Goal: Complete application form: Complete application form

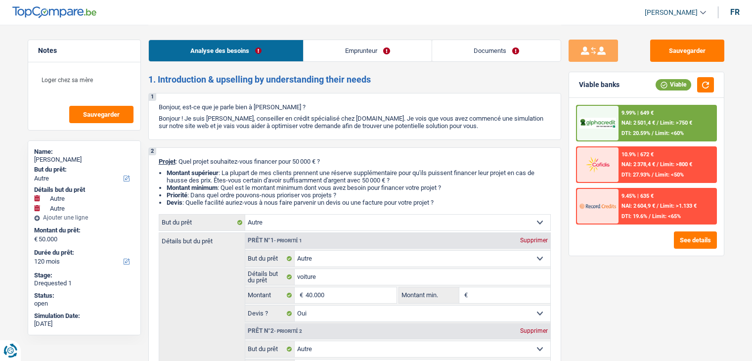
select select "other"
select select "120"
select select "other"
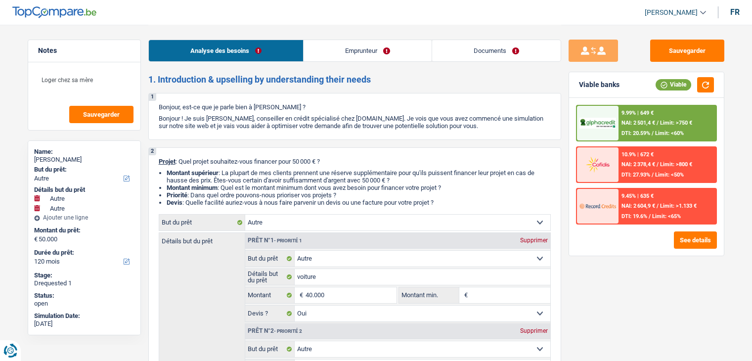
select select "other"
select select "yes"
select select "other"
select select "false"
select select "120"
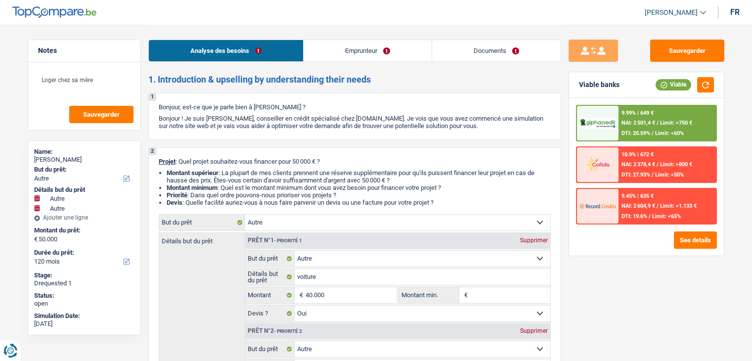
select select "privateEmployee"
select select "netSalary"
select select "familyAllowances"
select select "mealVouchers"
select select "liveWithParents"
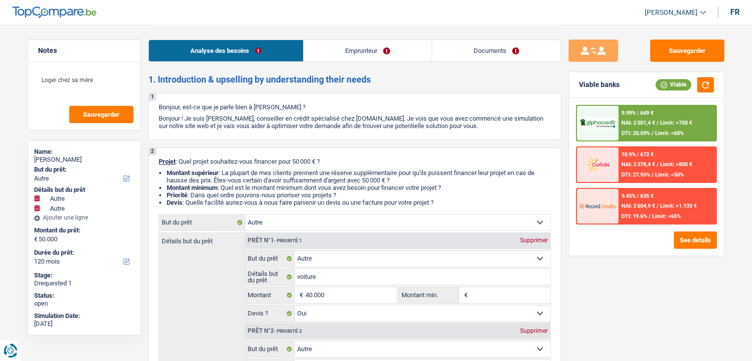
select select "other"
select select "yes"
select select "other"
select select "false"
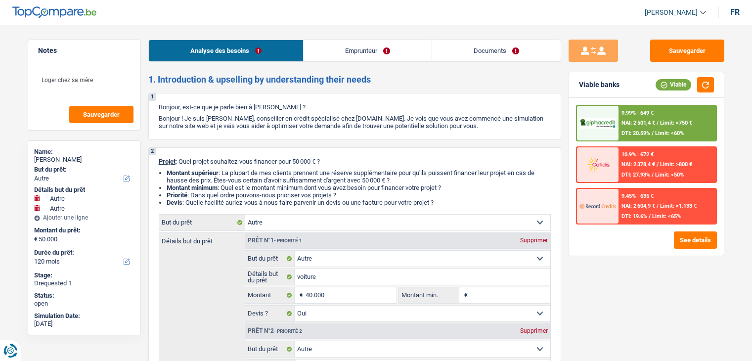
select select "120"
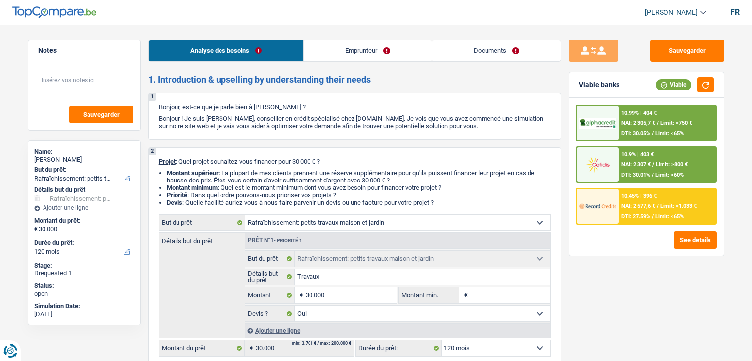
select select "houseOrGarden"
select select "120"
select select "houseOrGarden"
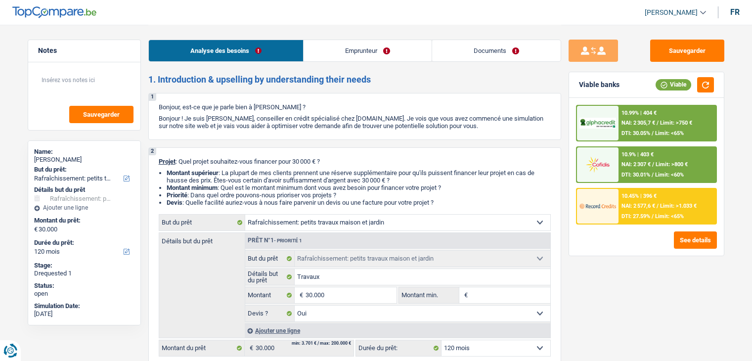
select select "yes"
select select "120"
select select "publicEmployee"
select select "netSalary"
select select "mealVouchers"
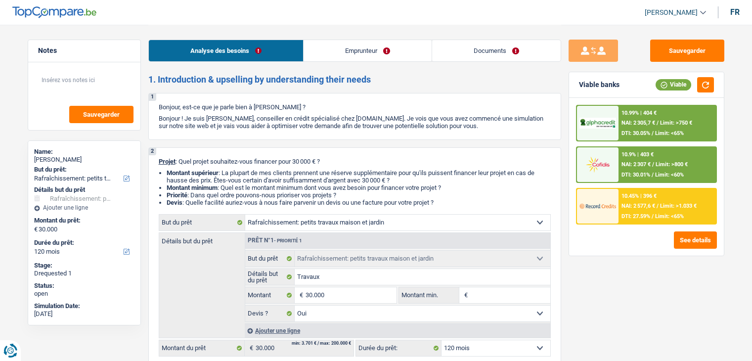
select select "ownerWithoutMortgage"
select select "carLoan"
select select "60"
select select "mortgage"
select select "240"
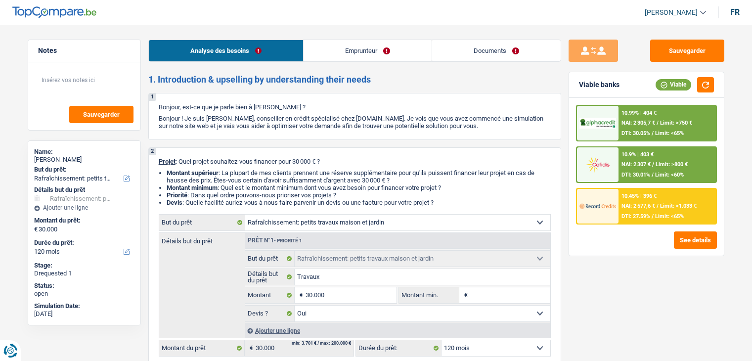
select select "houseOrGarden"
select select "yes"
select select "120"
click at [465, 54] on link "Documents" at bounding box center [496, 50] width 129 height 21
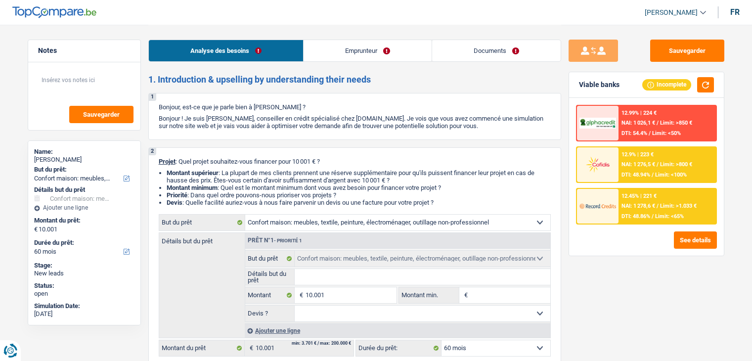
select select "household"
select select "60"
select select "household"
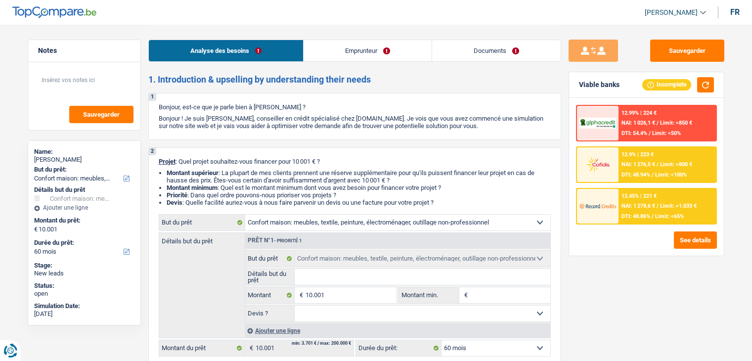
select select "60"
select select "worker"
select select "mealVouchers"
select select "netSalary"
select select "previousEmployerCompensation"
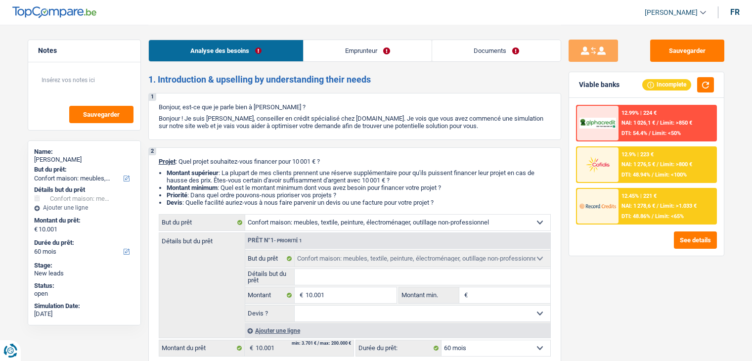
select select "familyAllowances"
select select "rents"
select select "household"
select select "60"
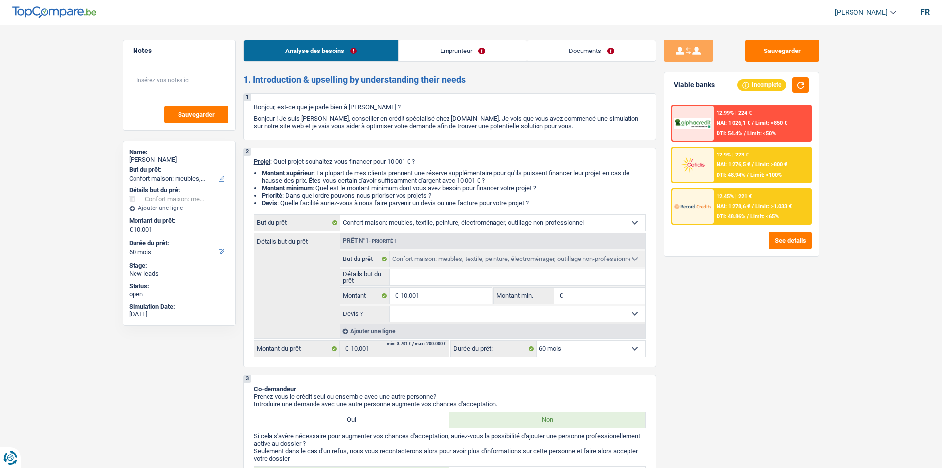
drag, startPoint x: 463, startPoint y: 51, endPoint x: 943, endPoint y: 161, distance: 493.4
click at [463, 51] on link "Emprunteur" at bounding box center [463, 50] width 128 height 21
